Goal: Task Accomplishment & Management: Manage account settings

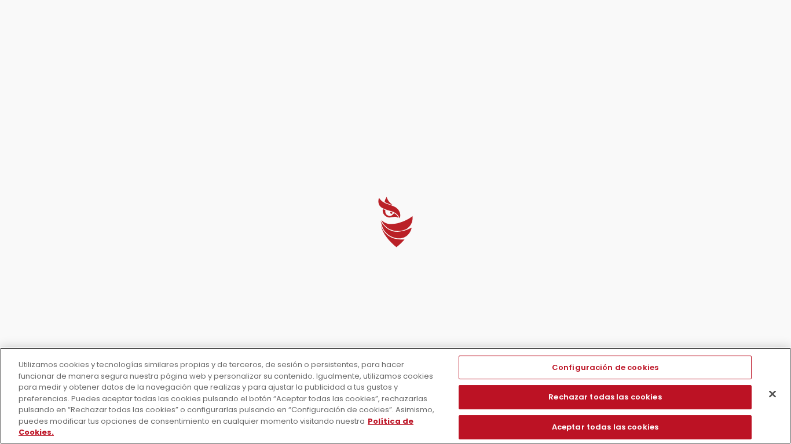
select select "English"
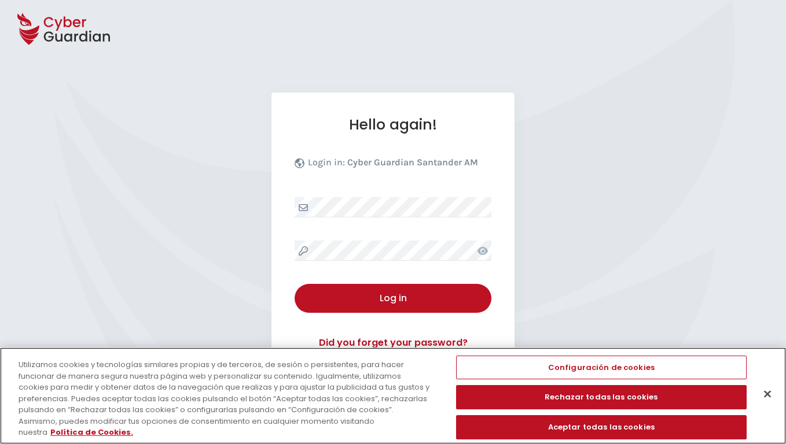
scroll to position [112, 0]
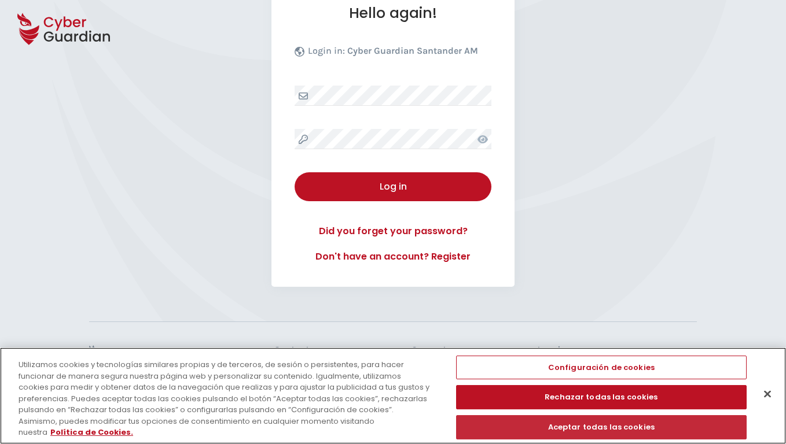
click at [596, 428] on button "Aceptar todas las cookies" at bounding box center [601, 428] width 291 height 24
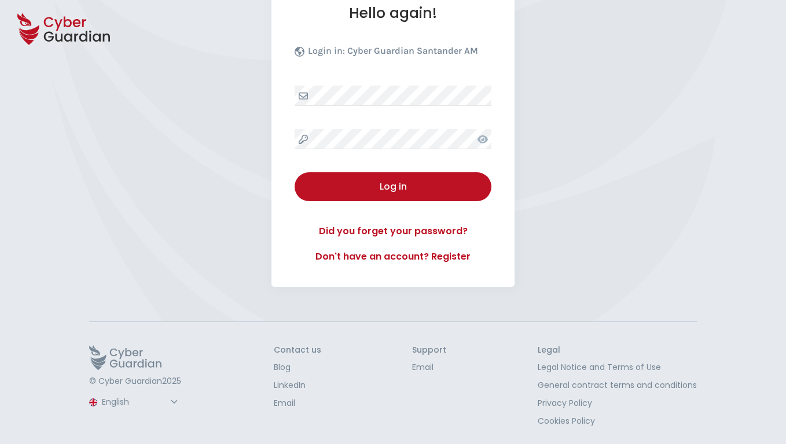
click at [393, 187] on button "Log in" at bounding box center [393, 186] width 197 height 29
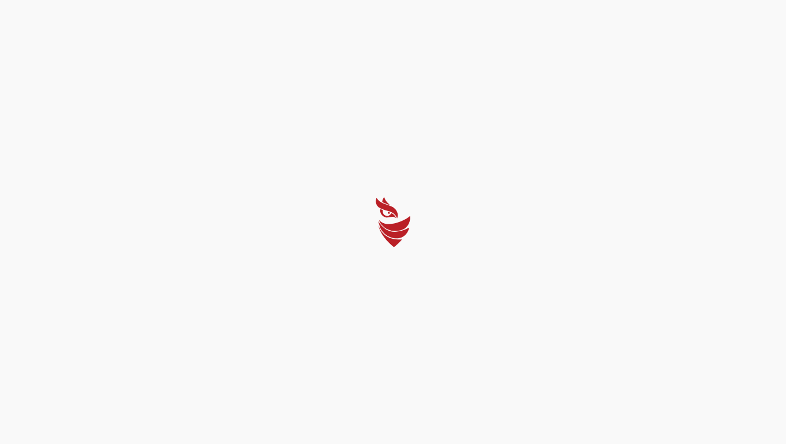
scroll to position [0, 0]
select select "Português (BR)"
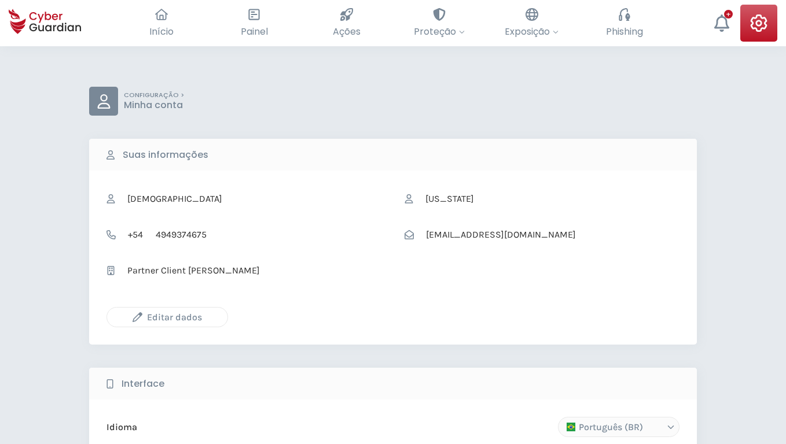
click at [137, 317] on icon "button" at bounding box center [138, 318] width 10 height 10
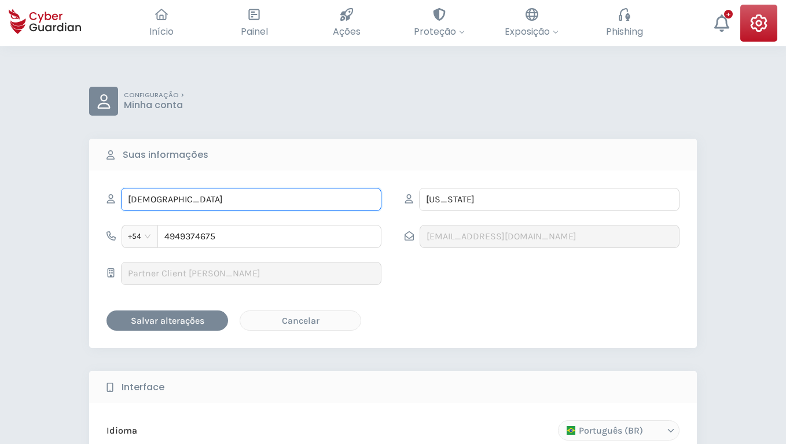
click at [251, 200] on input "[DEMOGRAPHIC_DATA]" at bounding box center [251, 199] width 260 height 23
type input "Vivien"
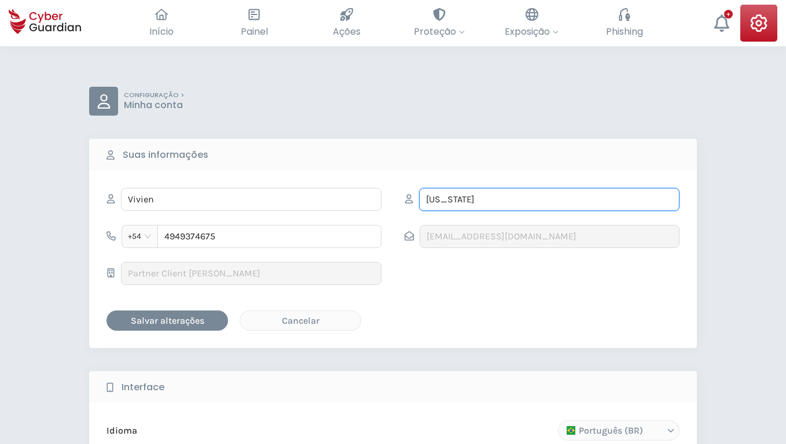
click at [549, 200] on input "[US_STATE]" at bounding box center [549, 199] width 260 height 23
type input "Weimann"
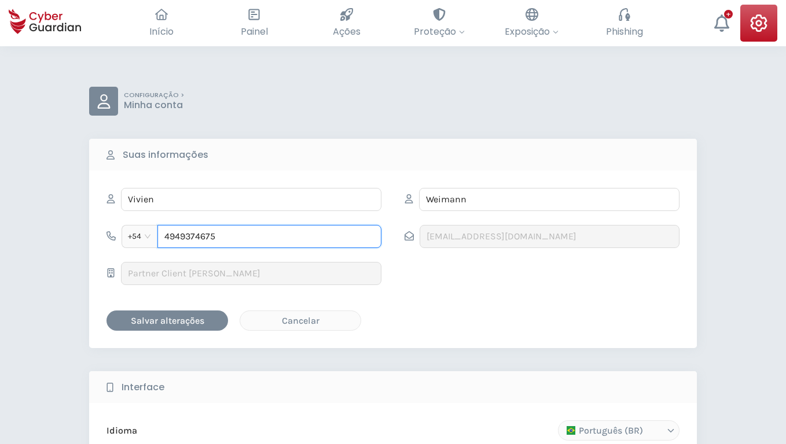
click at [269, 237] on input "4949374675" at bounding box center [269, 236] width 224 height 23
type input "8468151555"
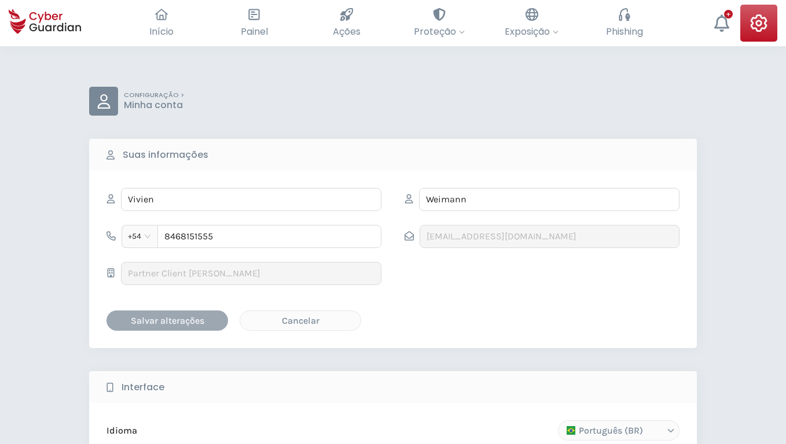
click at [167, 321] on div "Salvar alterações" at bounding box center [167, 321] width 104 height 14
